Goal: Information Seeking & Learning: Learn about a topic

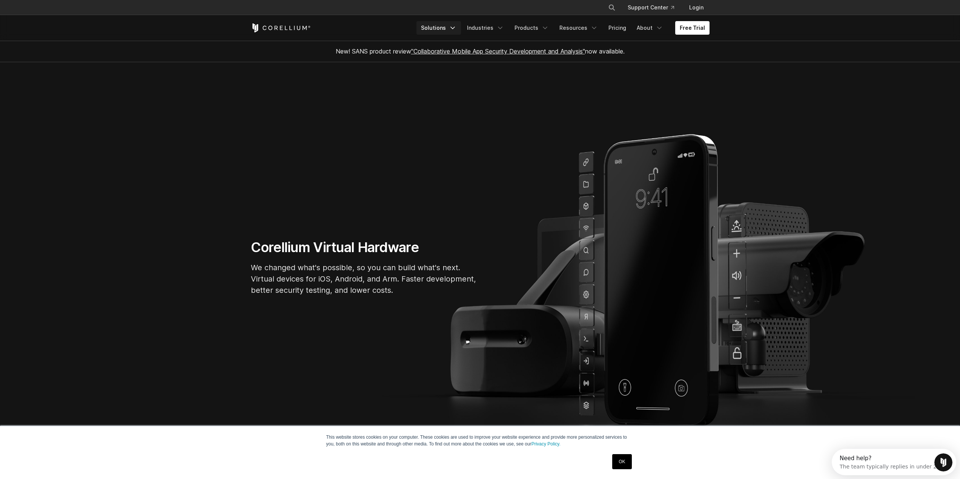
click at [454, 28] on polyline "Navigation Menu" at bounding box center [453, 28] width 4 height 2
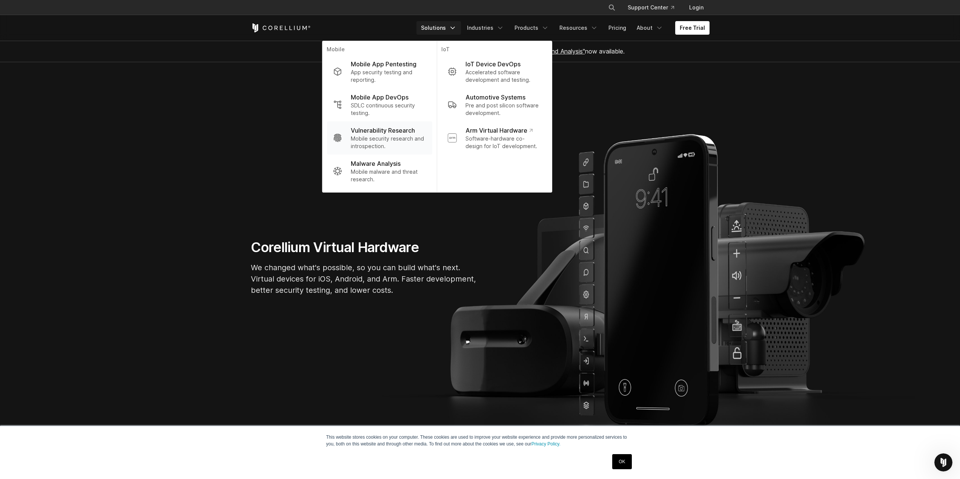
click at [377, 130] on p "Vulnerability Research" at bounding box center [383, 130] width 64 height 9
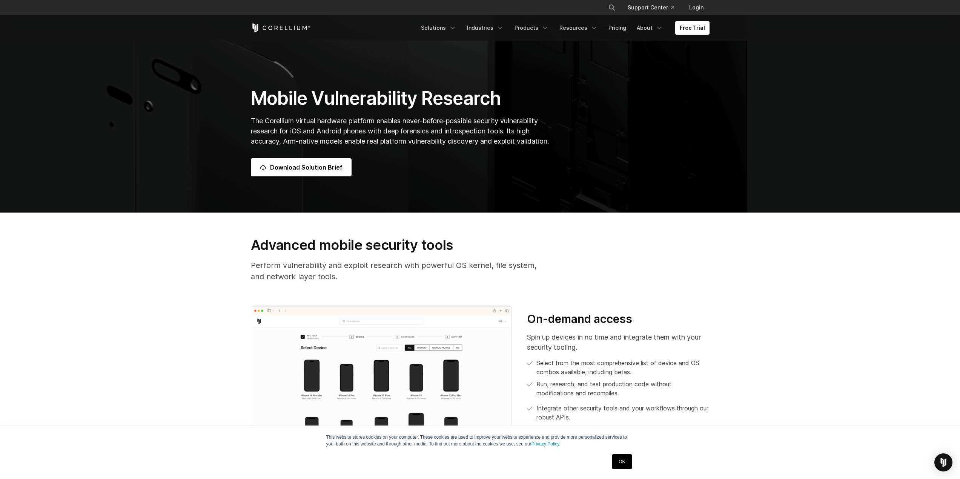
scroll to position [113, 0]
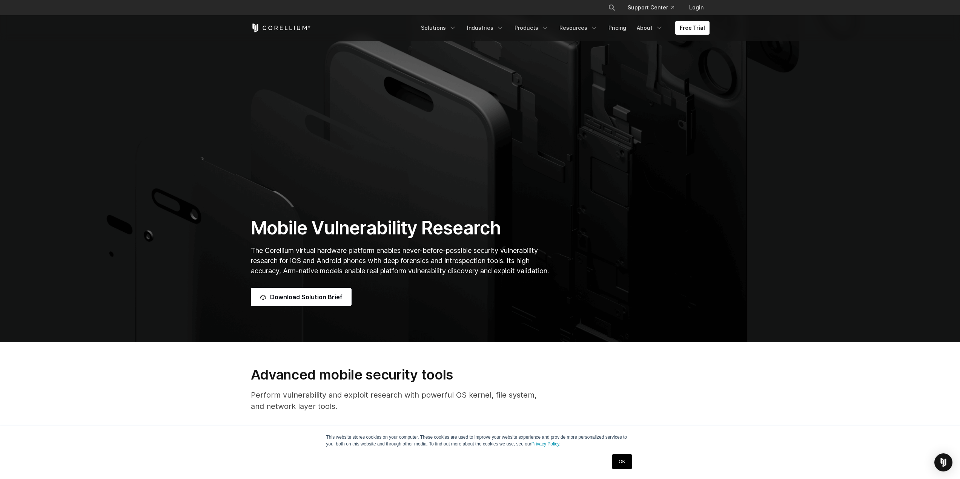
click at [279, 28] on icon "Corellium Home" at bounding box center [281, 27] width 60 height 9
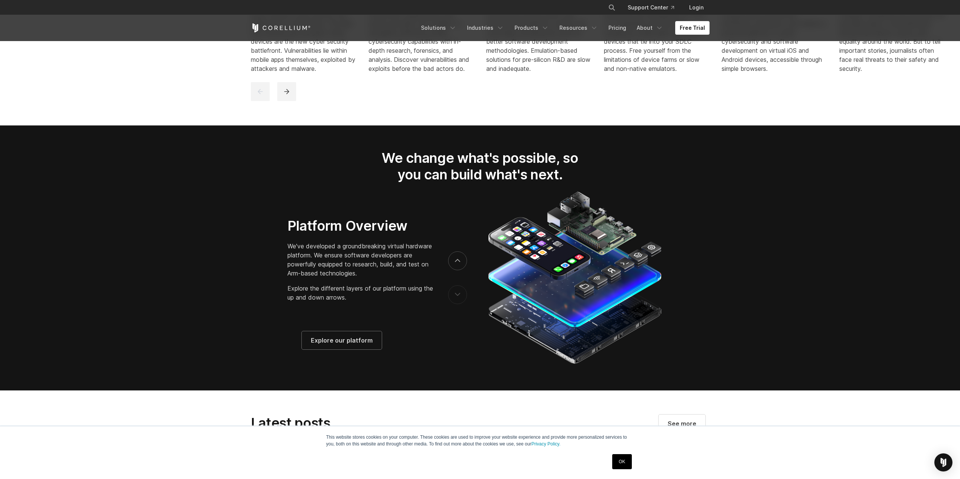
scroll to position [1282, 0]
